Goal: Transaction & Acquisition: Purchase product/service

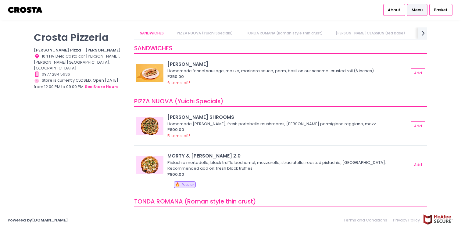
click at [30, 13] on img at bounding box center [26, 10] width 36 height 11
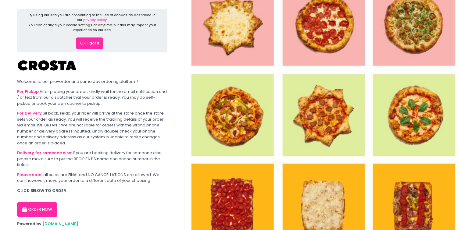
click at [48, 207] on button "ORDER NOW" at bounding box center [37, 209] width 40 height 15
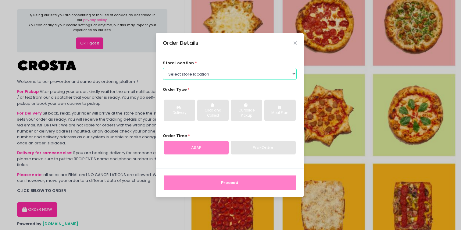
click at [253, 77] on select "Select store location [PERSON_NAME] Pizza - [PERSON_NAME] Pizza - [GEOGRAPHIC_D…" at bounding box center [230, 74] width 134 height 12
select select "65090bae48156caed44a5eb4"
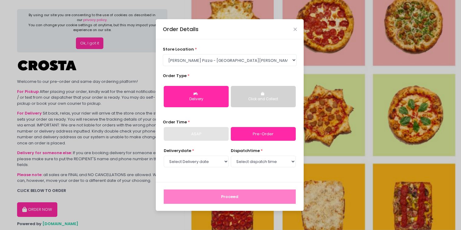
click at [252, 96] on button "Click and Collect" at bounding box center [263, 96] width 65 height 21
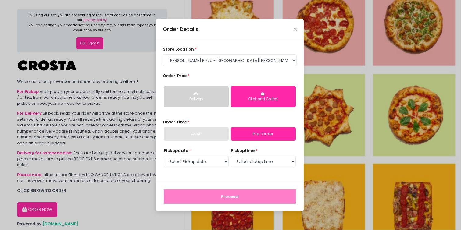
scroll to position [1, 0]
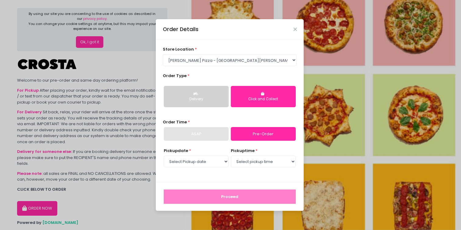
click at [203, 105] on button "Delivery" at bounding box center [196, 96] width 65 height 21
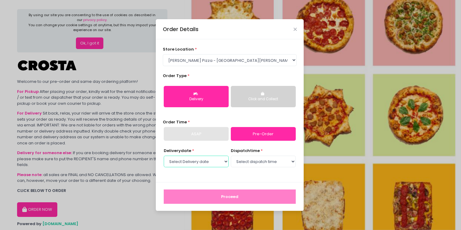
scroll to position [0, 0]
click at [199, 158] on select "Select Delivery date Tuesday, Sep 9th Wednesday, Sep 10th Thursday, Sep 11th Fr…" at bounding box center [196, 162] width 65 height 12
select select "2025-09-09"
click at [240, 159] on select "Select dispatch time 12:00 PM - 12:30 PM 12:30 PM - 01:00 PM 01:00 PM - 01:30 P…" at bounding box center [263, 162] width 65 height 12
select select "12:00"
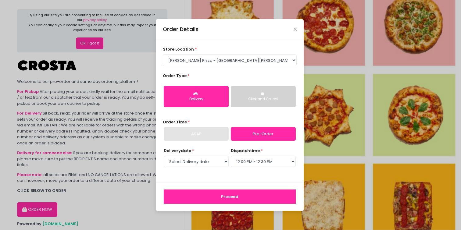
click at [256, 190] on button "Proceed" at bounding box center [230, 196] width 132 height 15
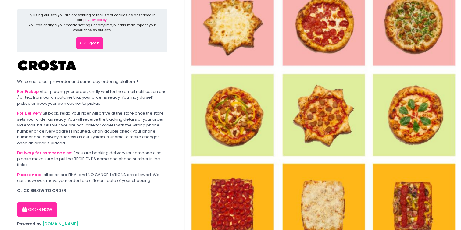
click at [48, 208] on button "ORDER NOW" at bounding box center [37, 209] width 40 height 15
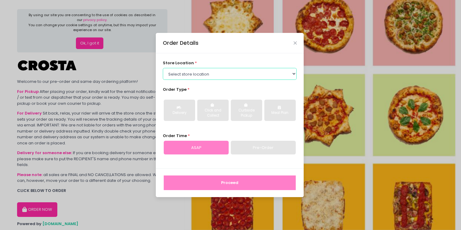
select select "5fabb2e53664a8677beaeb89"
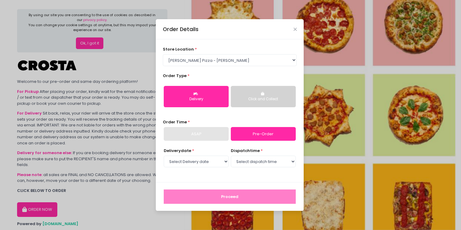
click at [268, 101] on div "Click and Collect" at bounding box center [263, 99] width 56 height 5
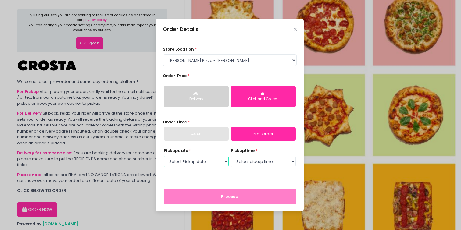
select select "[DATE]"
select select "12:00"
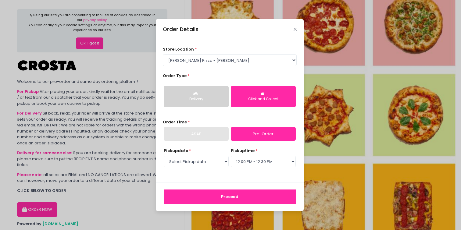
click at [238, 198] on button "Proceed" at bounding box center [230, 196] width 132 height 15
